Goal: Transaction & Acquisition: Download file/media

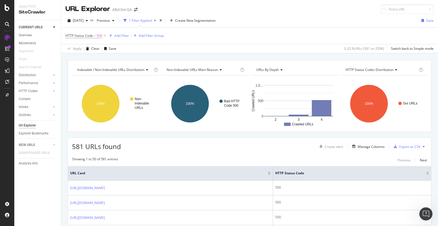
click at [34, 201] on div "CURRENT URLS Overview Movements Segments Visits Search Engines Distribution Top…" at bounding box center [37, 123] width 46 height 206
click at [37, 93] on div "DataExports" at bounding box center [30, 94] width 21 height 6
click at [88, 21] on icon "button" at bounding box center [87, 20] width 2 height 3
click at [183, 50] on div "Apply Clear Save 0.23 % URLs ( 581 on 250K ) Switch back to Simple mode" at bounding box center [249, 48] width 377 height 9
click at [124, 35] on div "Add Filter" at bounding box center [121, 35] width 15 height 5
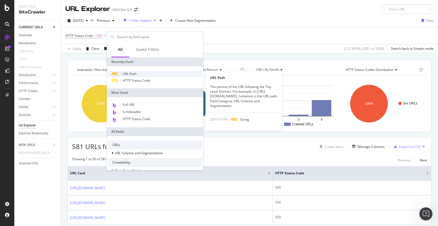
click at [142, 73] on div "URL Path" at bounding box center [155, 74] width 94 height 7
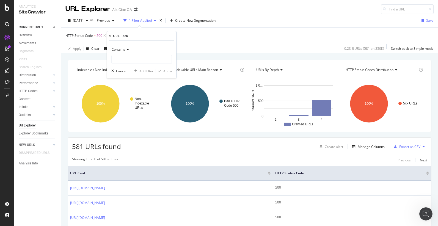
click at [128, 50] on icon at bounding box center [127, 49] width 4 height 3
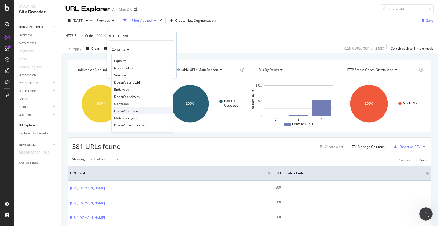
click at [127, 111] on span "Doesn't contain" at bounding box center [126, 111] width 24 height 5
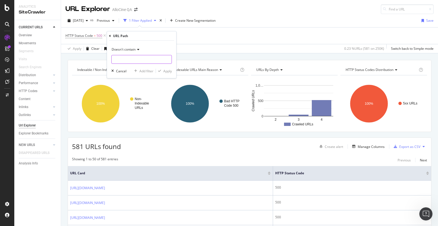
click at [128, 59] on input "text" at bounding box center [142, 59] width 60 height 9
type input "/personne/"
click at [168, 72] on div "Apply" at bounding box center [167, 71] width 9 height 5
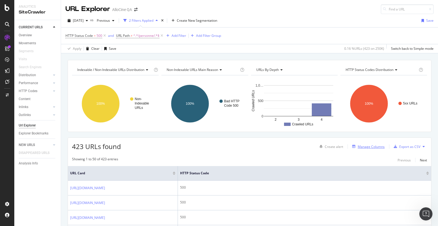
click at [369, 146] on div "Manage Columns" at bounding box center [371, 146] width 27 height 5
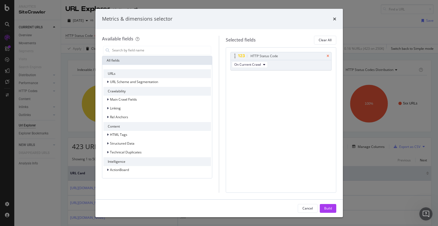
click at [328, 56] on icon "times" at bounding box center [328, 55] width 2 height 3
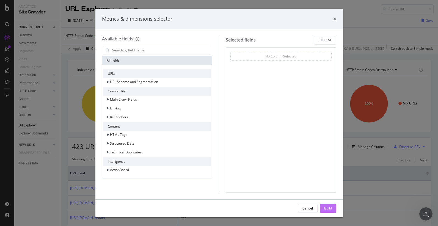
click at [327, 207] on div "Build" at bounding box center [328, 208] width 8 height 5
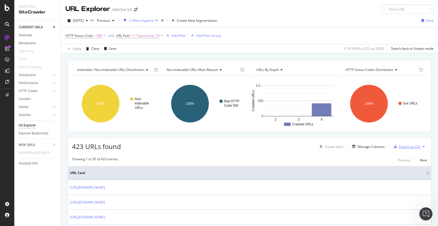
click at [409, 145] on div "Export as CSV" at bounding box center [409, 146] width 21 height 5
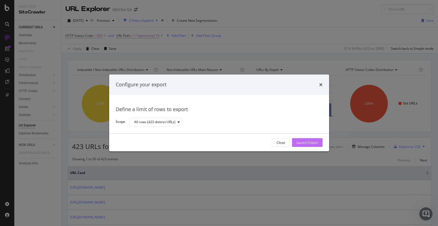
click at [301, 144] on div "Launch Export" at bounding box center [308, 142] width 22 height 5
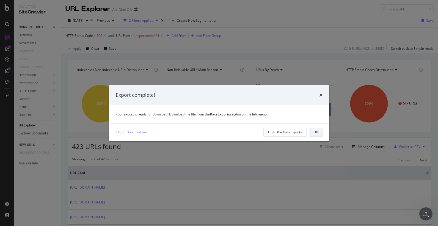
click at [317, 132] on div "OK" at bounding box center [316, 132] width 4 height 5
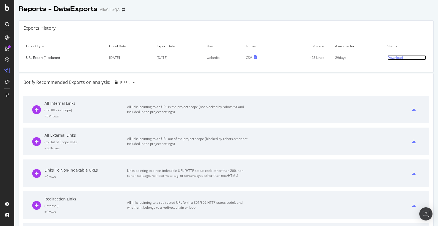
click at [397, 57] on div "Download" at bounding box center [395, 57] width 15 height 5
